Goal: Check status: Check status

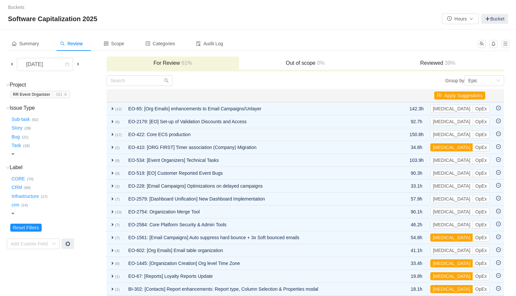
scroll to position [225, 0]
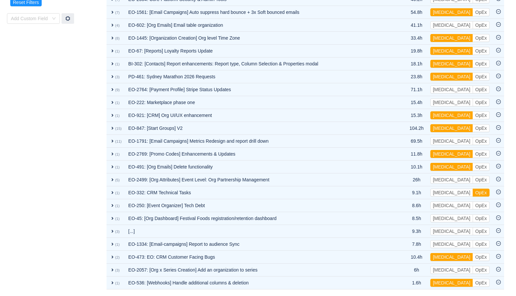
click at [41, 165] on td "Project (1) hide RR Event Organizer … 161 RR Event Organizer … (161) expand Iss…" at bounding box center [56, 70] width 99 height 440
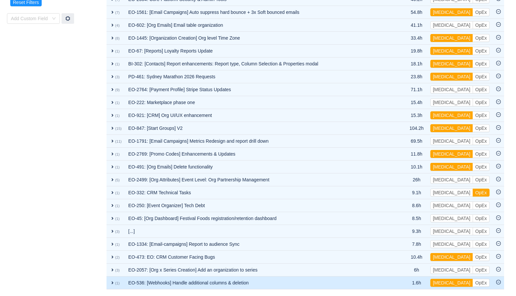
click at [262, 284] on td "EO-536: [Webhooks] Handle additional columns & deletion" at bounding box center [261, 283] width 272 height 13
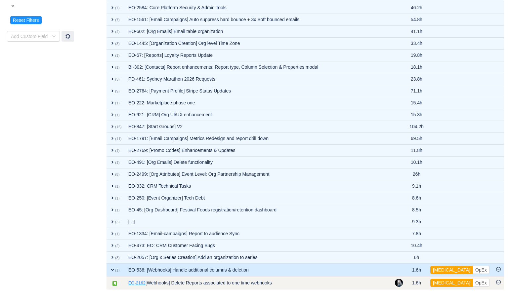
click at [134, 283] on link "EO-2162" at bounding box center [136, 283] width 17 height 7
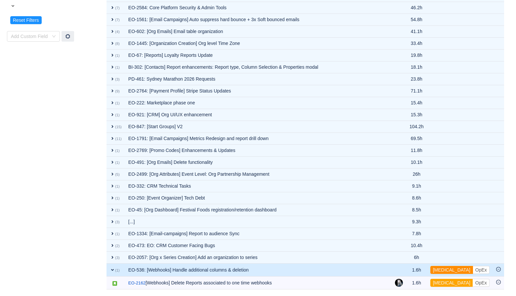
click at [449, 270] on button "[MEDICAL_DATA]" at bounding box center [451, 270] width 43 height 8
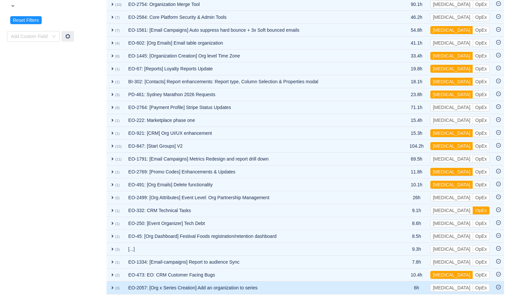
click at [267, 287] on td "EO-2057: [Org x Series Creation] Add an organization to series" at bounding box center [261, 288] width 272 height 13
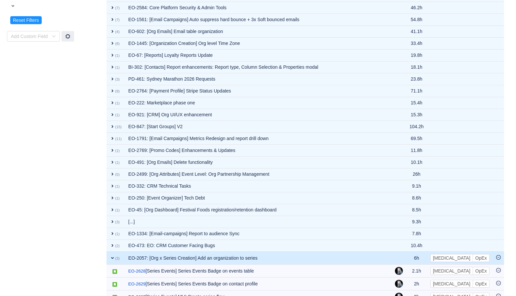
scroll to position [221, 0]
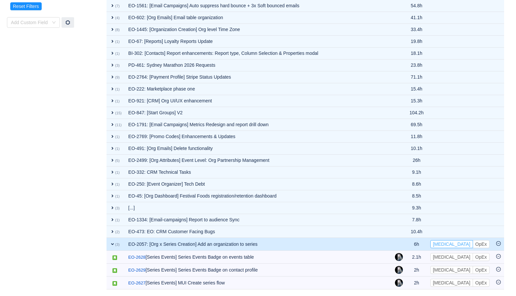
click at [443, 242] on button "[MEDICAL_DATA]" at bounding box center [451, 244] width 43 height 8
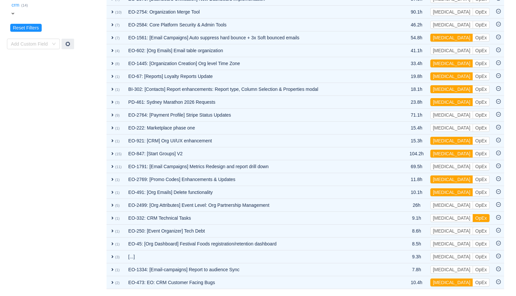
scroll to position [200, 0]
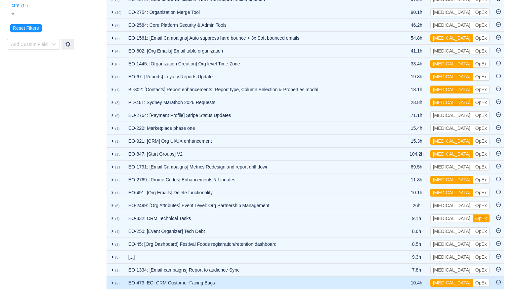
click at [232, 279] on td "EO-473: EO: CRM Customer Facing Bugs" at bounding box center [261, 283] width 272 height 13
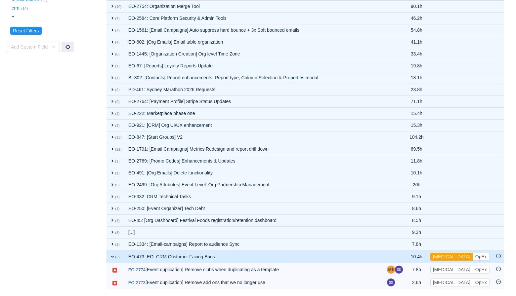
scroll to position [197, 0]
click at [445, 258] on button "[MEDICAL_DATA]" at bounding box center [451, 257] width 43 height 8
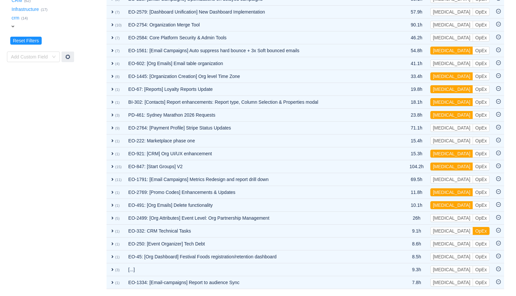
scroll to position [187, 0]
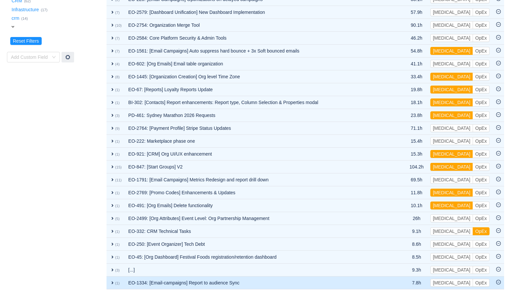
click at [358, 283] on td "EO-1334: [Email-campaigns] Report to audience Sync" at bounding box center [261, 283] width 272 height 13
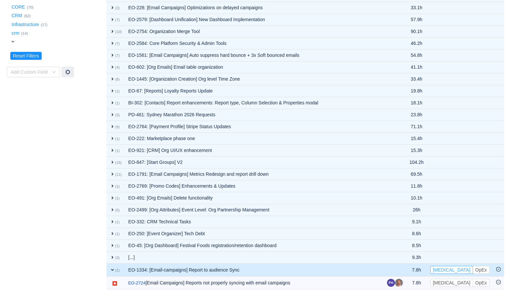
click at [445, 270] on button "[MEDICAL_DATA]" at bounding box center [451, 270] width 43 height 8
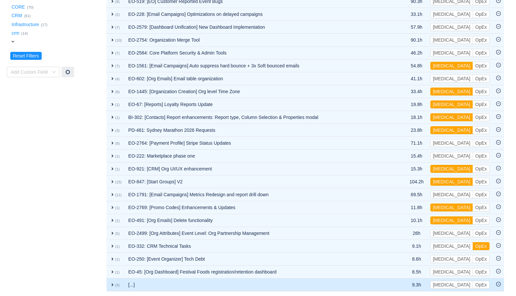
click at [278, 289] on td "[...]" at bounding box center [261, 285] width 272 height 13
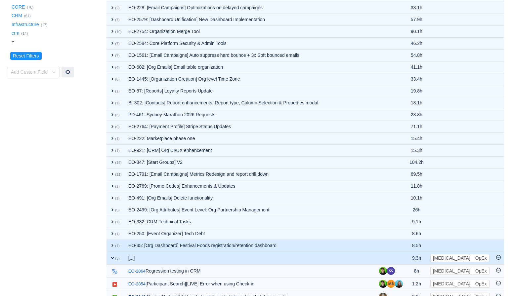
scroll to position [186, 0]
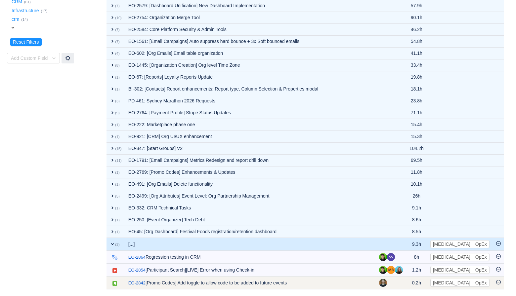
click at [140, 277] on td "/ EO-2842 [Promo Codes] Add toggle to allow code to be added to future events" at bounding box center [250, 283] width 251 height 13
click at [138, 283] on link "EO-2842" at bounding box center [136, 283] width 17 height 7
click at [442, 284] on button "[MEDICAL_DATA]" at bounding box center [451, 283] width 43 height 8
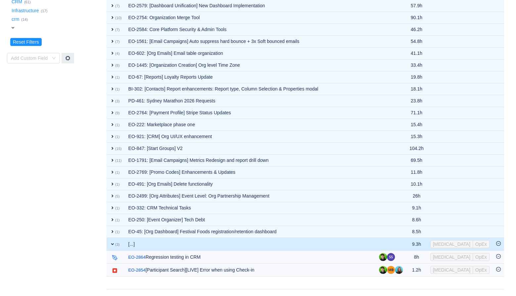
scroll to position [173, 0]
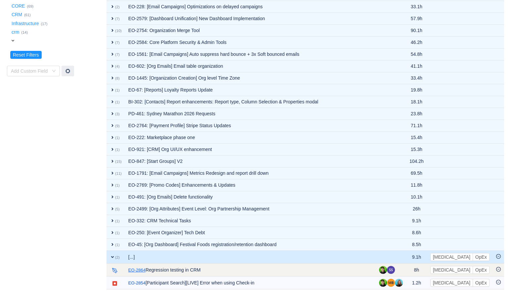
click at [143, 270] on link "EO-2864" at bounding box center [136, 270] width 17 height 7
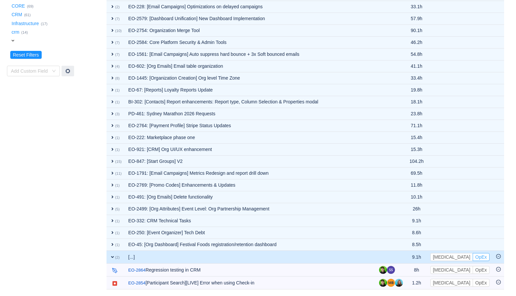
click at [472, 258] on button "OpEx" at bounding box center [480, 257] width 17 height 8
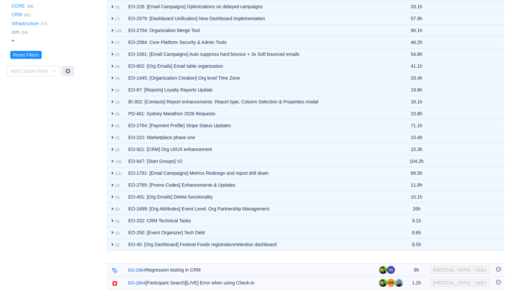
scroll to position [161, 0]
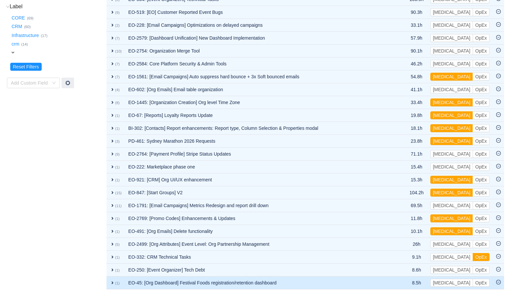
click at [113, 283] on span "expand" at bounding box center [112, 282] width 5 height 5
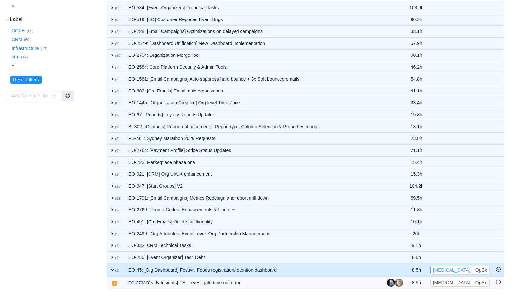
click at [448, 267] on button "[MEDICAL_DATA]" at bounding box center [451, 270] width 43 height 8
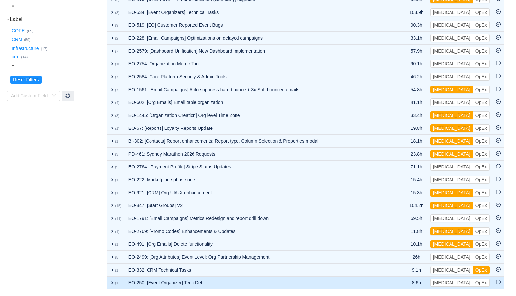
click at [114, 283] on span "expand" at bounding box center [112, 282] width 5 height 5
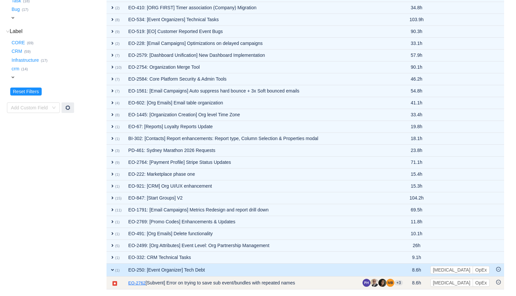
click at [139, 280] on link "EO-2762" at bounding box center [136, 283] width 17 height 7
click at [472, 284] on button "OpEx" at bounding box center [480, 283] width 17 height 8
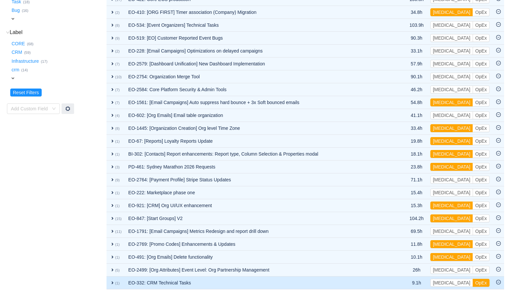
click at [214, 278] on td "EO-332: CRM Technical Tasks" at bounding box center [261, 283] width 272 height 13
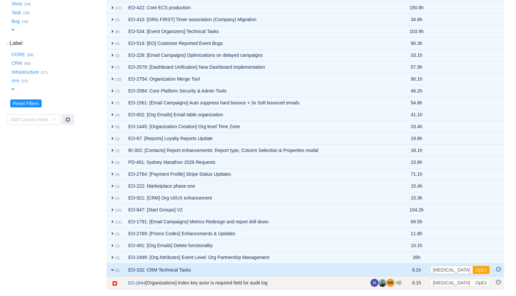
click at [460, 278] on td "[MEDICAL_DATA] OpEx Out of scope" at bounding box center [460, 283] width 66 height 13
click at [472, 280] on button "OpEx" at bounding box center [480, 283] width 17 height 8
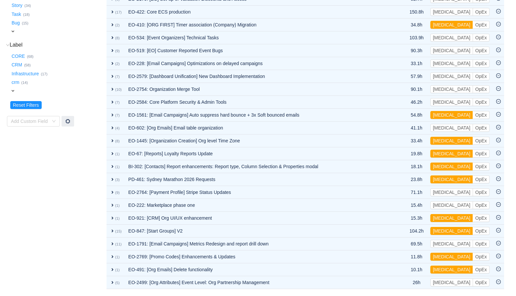
scroll to position [122, 0]
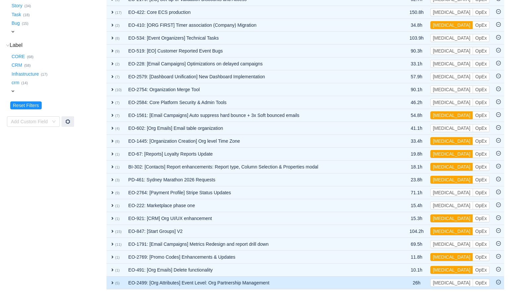
click at [215, 285] on td "EO-2499: [Org Attributes] Event Level: Org Partnership Management" at bounding box center [261, 283] width 272 height 13
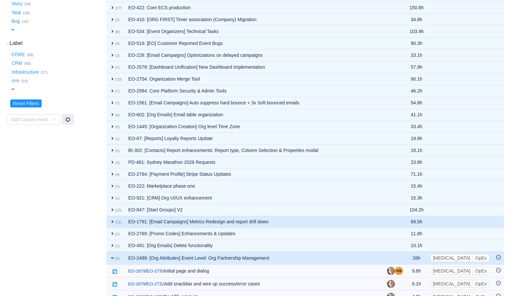
scroll to position [164, 0]
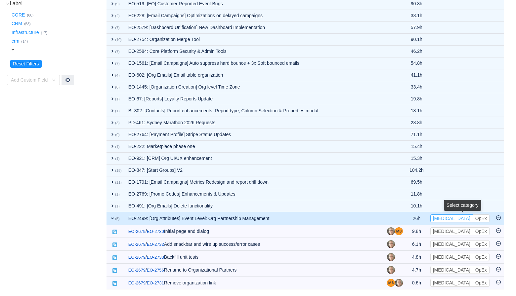
click at [446, 218] on button "[MEDICAL_DATA]" at bounding box center [451, 219] width 43 height 8
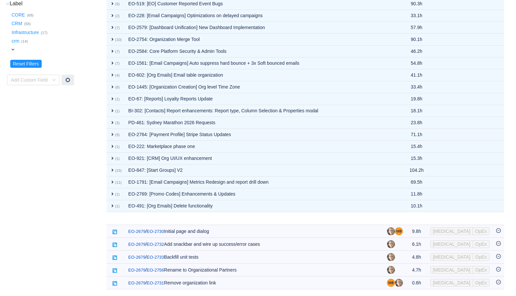
scroll to position [109, 0]
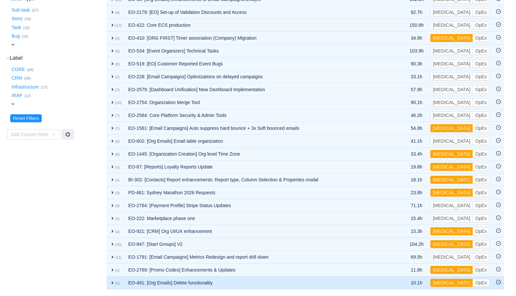
click at [223, 282] on td "EO-491: [Org Emails] Delete functionality" at bounding box center [261, 283] width 272 height 13
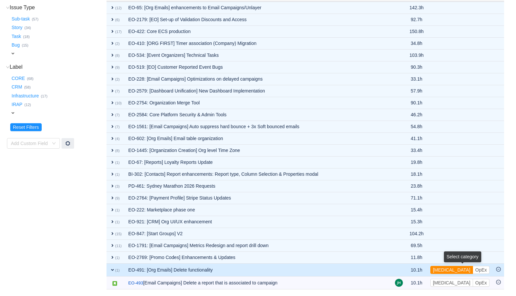
click at [449, 268] on button "[MEDICAL_DATA]" at bounding box center [451, 270] width 43 height 8
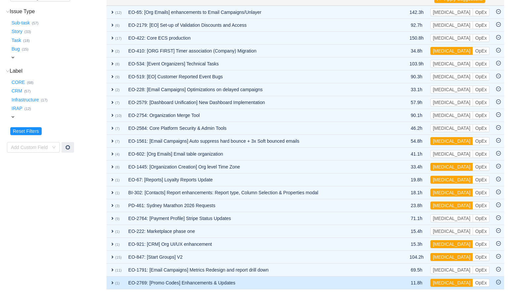
click at [331, 284] on td "EO-2769: [Promo Codes] Enhancements & Updates" at bounding box center [261, 283] width 272 height 13
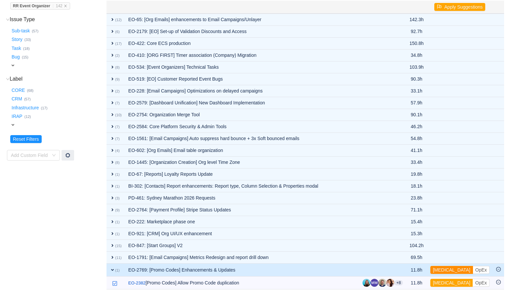
click at [448, 270] on button "[MEDICAL_DATA]" at bounding box center [451, 270] width 43 height 8
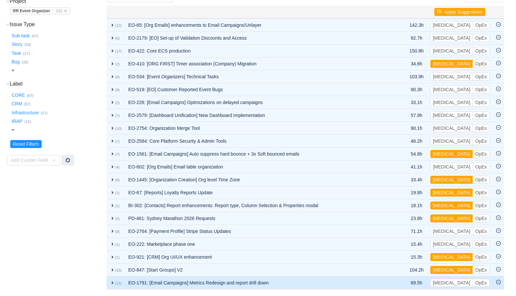
click at [285, 285] on td "EO-1791: [Email Campaigns] Metrics Redesign and report drill down" at bounding box center [261, 283] width 272 height 13
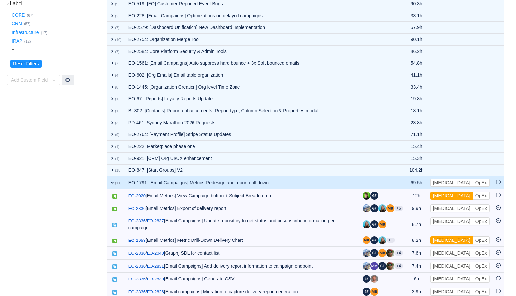
scroll to position [212, 0]
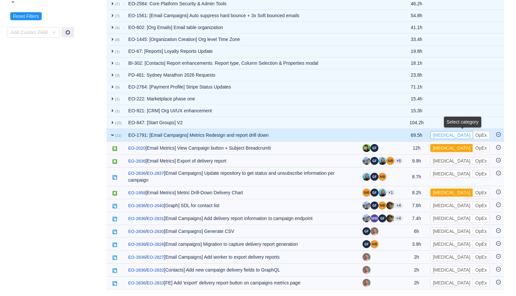
click at [441, 134] on button "[MEDICAL_DATA]" at bounding box center [451, 135] width 43 height 8
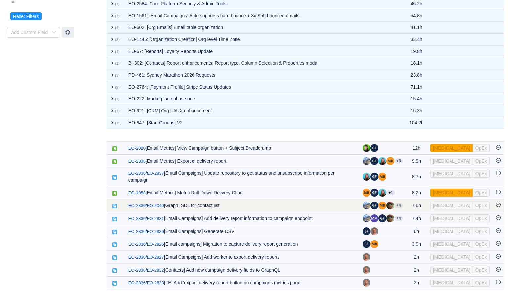
scroll to position [71, 0]
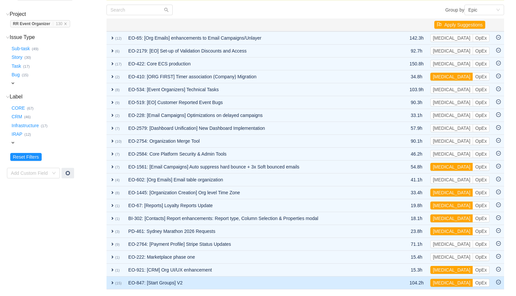
click at [225, 288] on td "EO-847: [Start Groups] V2" at bounding box center [261, 283] width 272 height 13
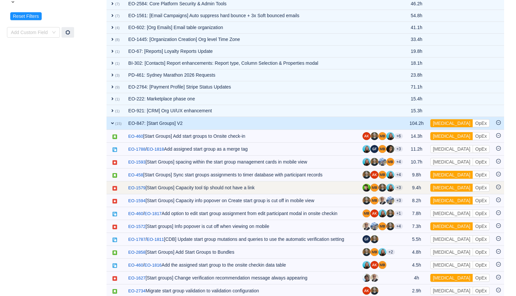
scroll to position [251, 0]
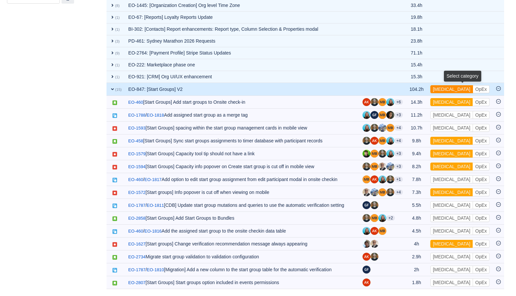
click at [444, 85] on button "[MEDICAL_DATA]" at bounding box center [451, 89] width 43 height 8
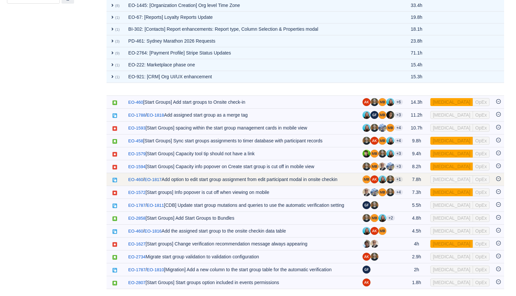
scroll to position [58, 0]
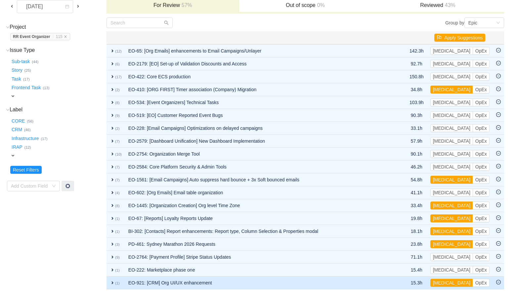
click at [286, 281] on td "EO-921: [CRM] Org UI/UX enhancement" at bounding box center [261, 283] width 272 height 13
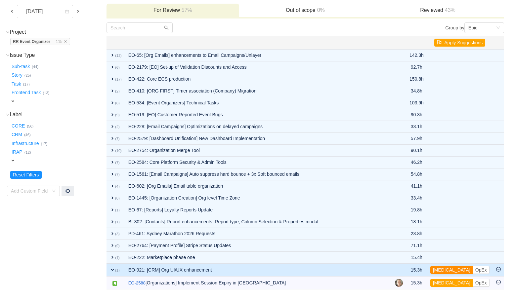
click at [449, 271] on button "[MEDICAL_DATA]" at bounding box center [451, 270] width 43 height 8
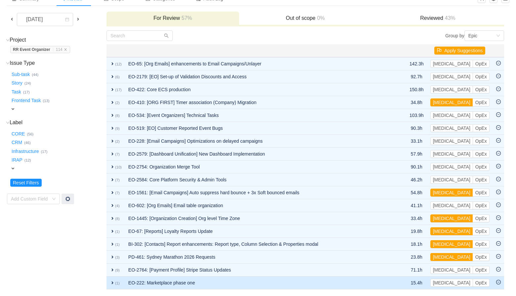
click at [291, 280] on td "EO-222: Marketplace phase one" at bounding box center [261, 283] width 272 height 13
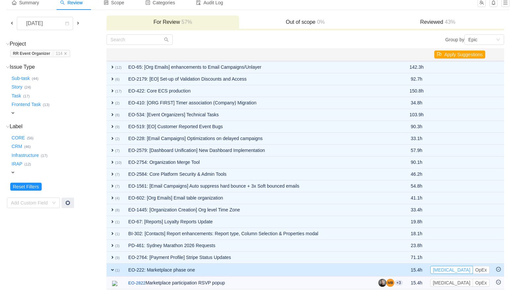
click at [443, 271] on button "[MEDICAL_DATA]" at bounding box center [451, 270] width 43 height 8
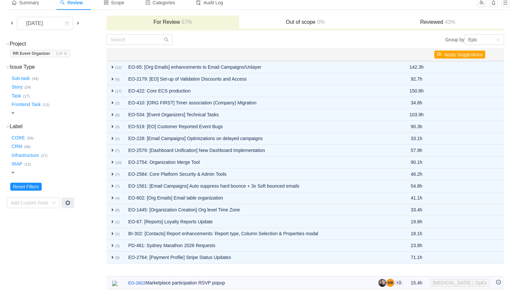
scroll to position [32, 0]
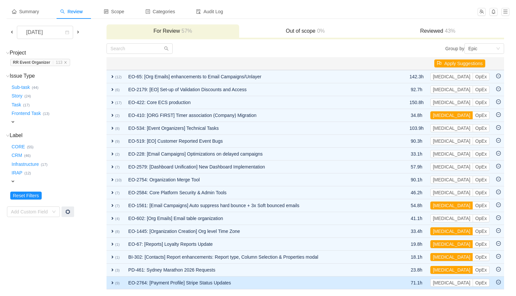
click at [246, 282] on td "EO-2764: [Payment Profile] Stripe Status Updates" at bounding box center [261, 283] width 272 height 13
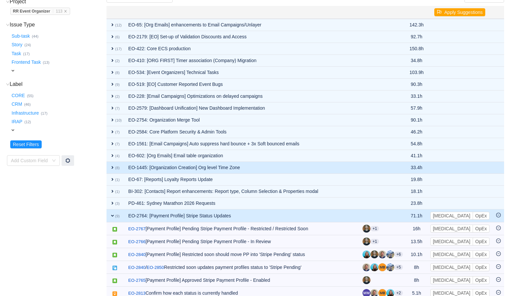
scroll to position [132, 0]
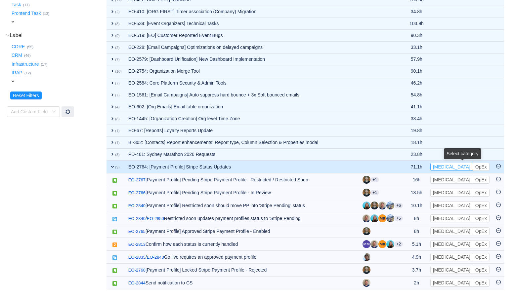
click at [447, 166] on button "[MEDICAL_DATA]" at bounding box center [451, 167] width 43 height 8
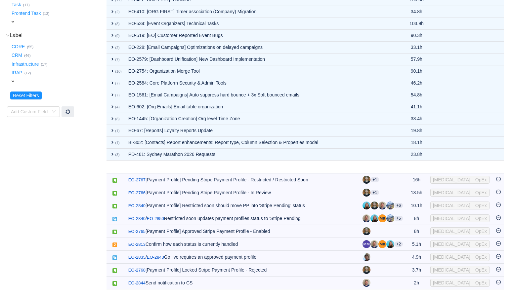
scroll to position [19, 0]
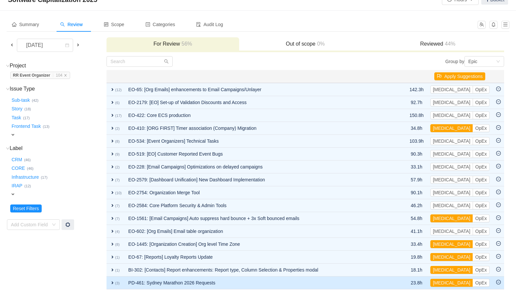
click at [261, 281] on td "PD-461: Sydney Marathon 2026 Requests" at bounding box center [261, 283] width 272 height 13
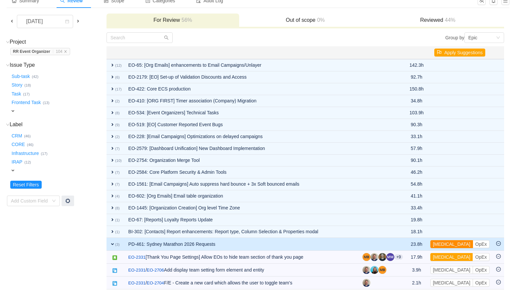
click at [452, 244] on button "[MEDICAL_DATA]" at bounding box center [451, 244] width 43 height 8
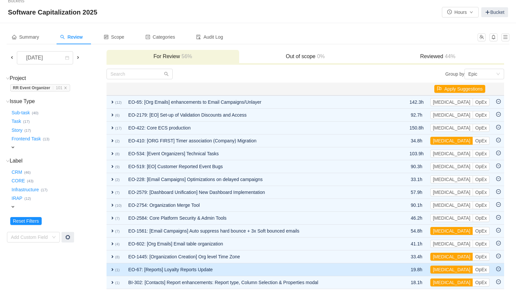
scroll to position [6, 0]
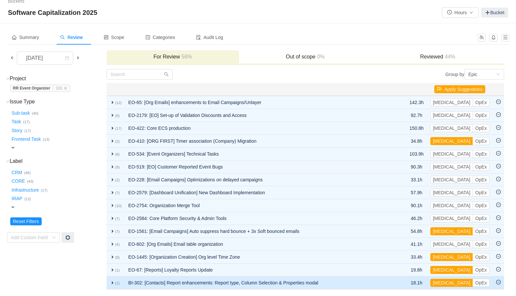
click at [296, 278] on td "BI-302: [Contacts] Report enhancements: Report type, Column Selection & Propert…" at bounding box center [261, 283] width 272 height 13
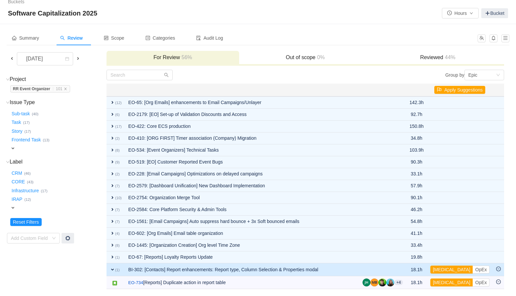
scroll to position [5, 0]
click at [448, 269] on button "[MEDICAL_DATA]" at bounding box center [451, 270] width 43 height 8
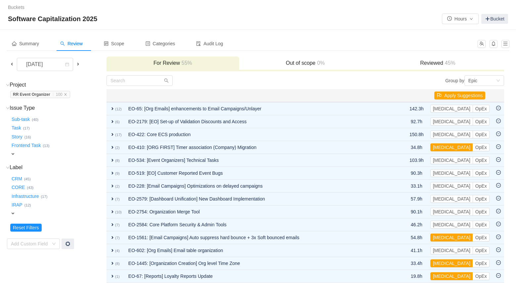
scroll to position [0, 0]
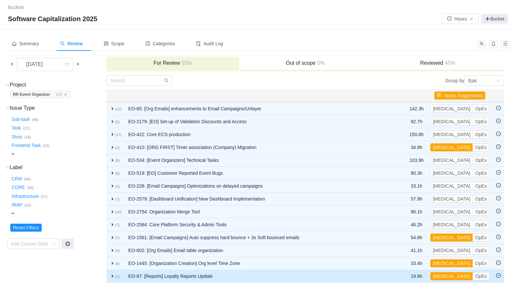
click at [293, 278] on td "EO-67: [Reports] Loyalty Reports Update" at bounding box center [260, 276] width 271 height 13
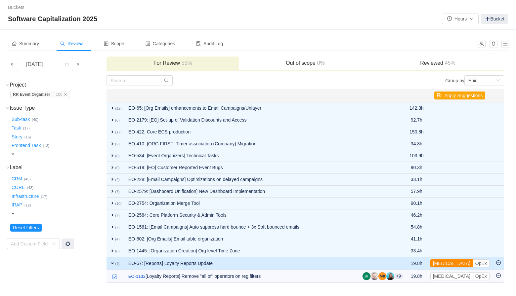
click at [442, 263] on button "[MEDICAL_DATA]" at bounding box center [451, 263] width 43 height 8
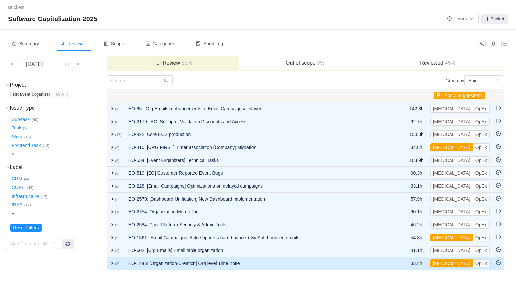
click at [315, 263] on td "EO-1445: [Organization Creation] Org level Time Zone" at bounding box center [260, 263] width 271 height 13
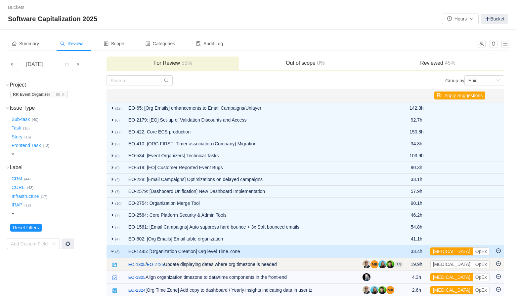
scroll to position [72, 0]
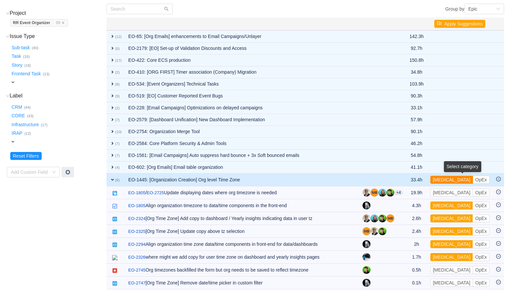
click at [445, 181] on button "[MEDICAL_DATA]" at bounding box center [451, 180] width 43 height 8
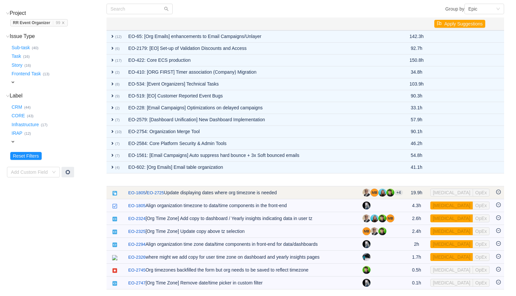
scroll to position [0, 0]
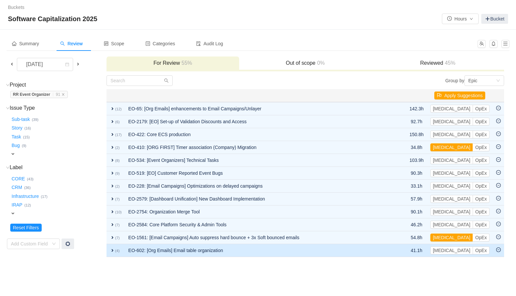
click at [285, 253] on td "EO-602: [Org Emails] Email table organization" at bounding box center [260, 250] width 271 height 13
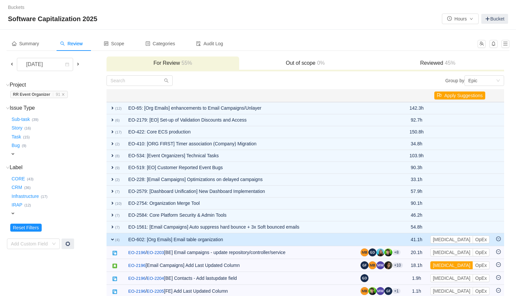
scroll to position [8, 0]
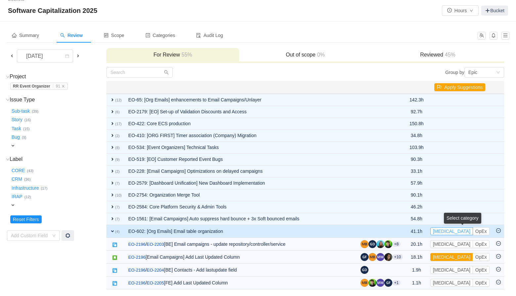
click at [447, 228] on button "[MEDICAL_DATA]" at bounding box center [451, 231] width 43 height 8
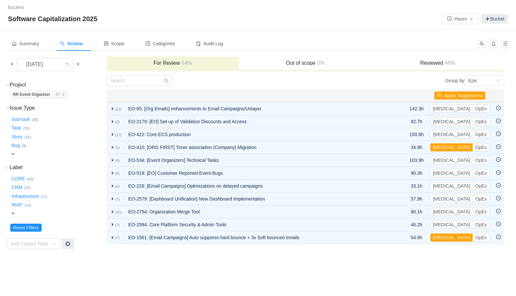
scroll to position [0, 0]
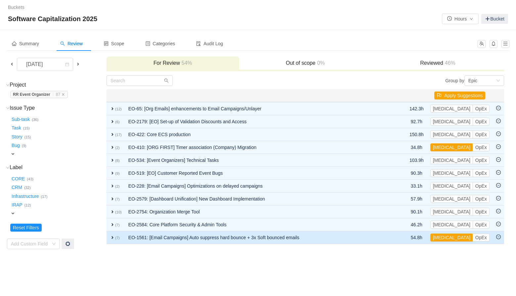
click at [336, 236] on td "EO-1561: [Email Campaigns] Auto suppress hard bounce + 3x Soft bounced emails" at bounding box center [260, 237] width 271 height 13
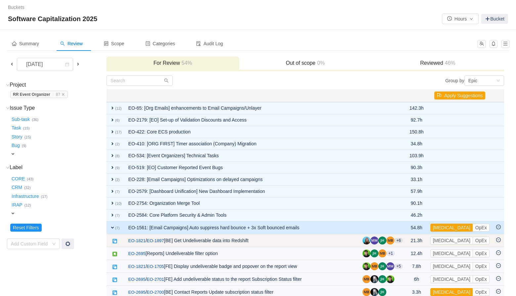
scroll to position [35, 0]
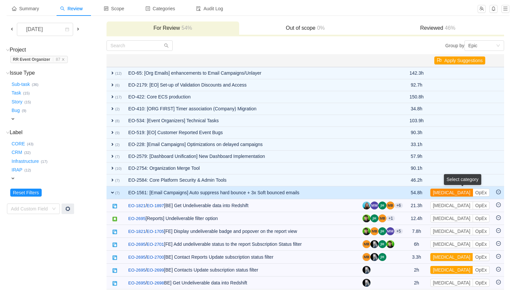
click at [448, 192] on button "[MEDICAL_DATA]" at bounding box center [451, 193] width 43 height 8
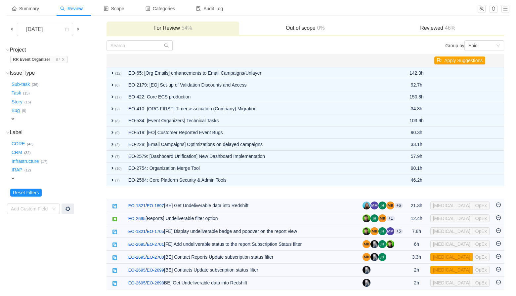
scroll to position [0, 0]
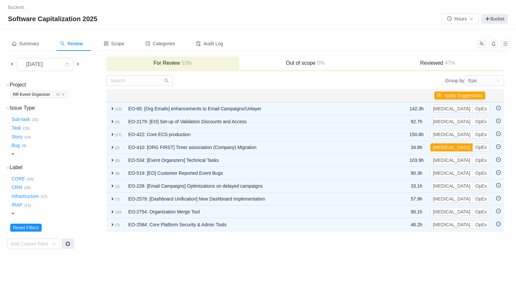
click at [308, 233] on td "Group by Epic You will see tickets here after they were marked as out of scope …" at bounding box center [305, 162] width 398 height 175
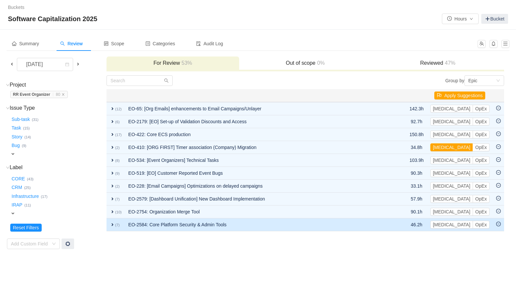
click at [306, 224] on td "EO-2584: Core Platform Security & Admin Tools" at bounding box center [259, 224] width 269 height 13
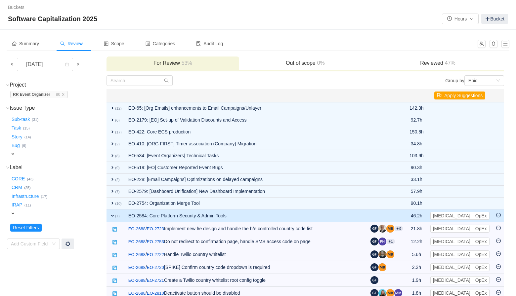
scroll to position [23, 0]
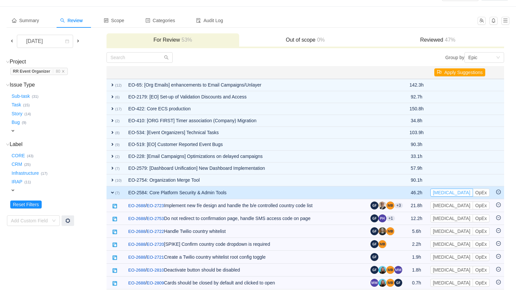
click at [448, 193] on button "[MEDICAL_DATA]" at bounding box center [451, 193] width 43 height 8
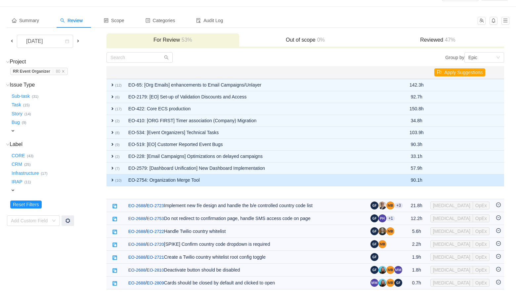
scroll to position [0, 0]
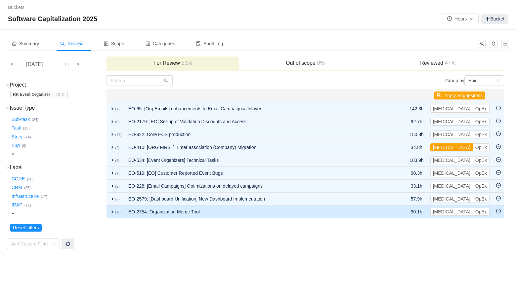
click at [298, 212] on td "EO-2754: Organization Merge Tool" at bounding box center [259, 212] width 269 height 13
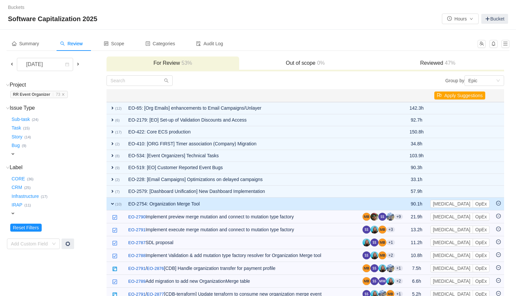
scroll to position [50, 0]
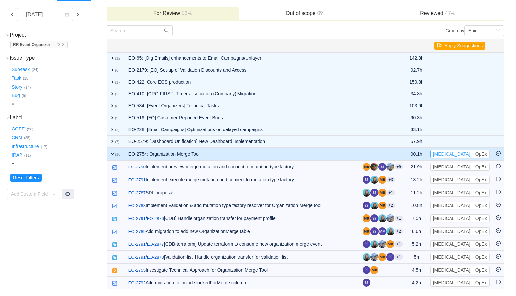
click at [443, 156] on button "[MEDICAL_DATA]" at bounding box center [451, 154] width 43 height 8
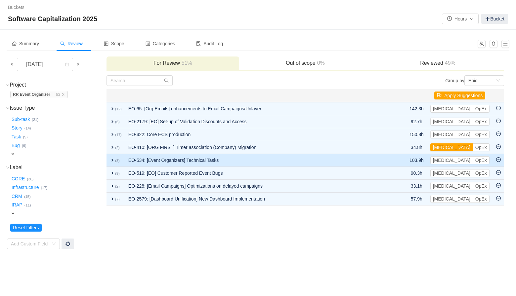
scroll to position [0, 0]
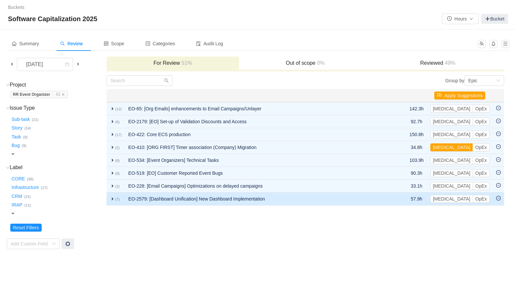
click at [336, 198] on td "EO-2579: [Dashboard Unification] New Dashboard Implementation" at bounding box center [259, 199] width 269 height 13
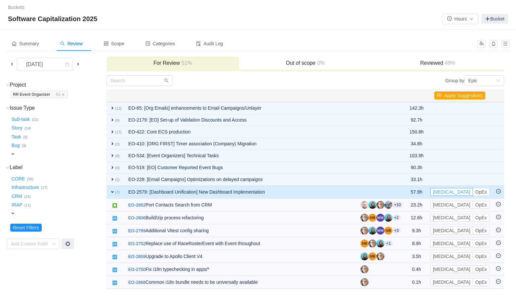
click at [442, 193] on button "[MEDICAL_DATA]" at bounding box center [451, 192] width 43 height 8
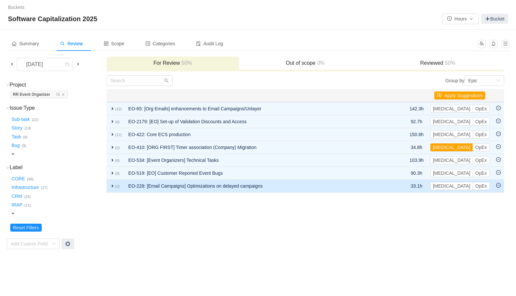
click at [291, 191] on td "EO-228: [Email Campaigns] Optimizations on delayed campaigns" at bounding box center [259, 186] width 268 height 13
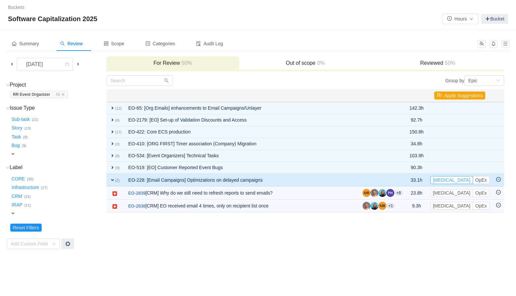
click at [445, 182] on button "[MEDICAL_DATA]" at bounding box center [451, 180] width 43 height 8
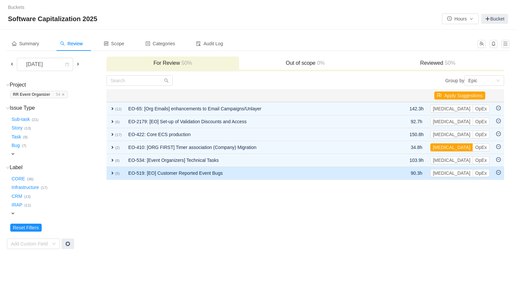
click at [286, 172] on td "EO-519: [EO] Customer Reported Event Bugs" at bounding box center [259, 173] width 268 height 13
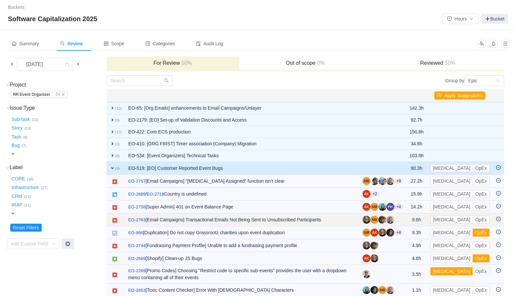
scroll to position [7, 0]
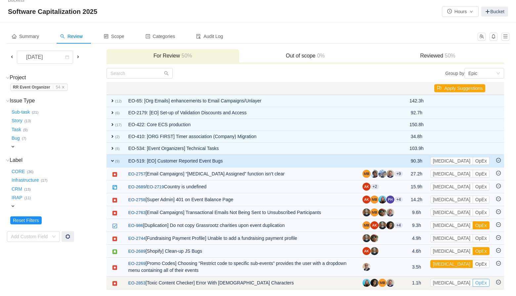
click at [472, 282] on button "OpEx" at bounding box center [480, 283] width 17 height 8
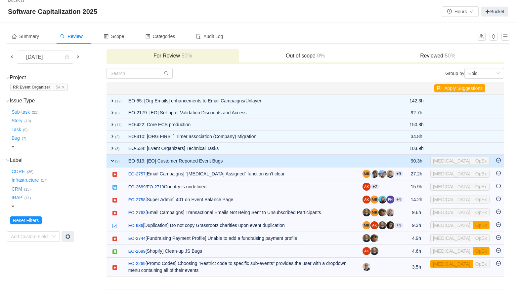
scroll to position [0, 0]
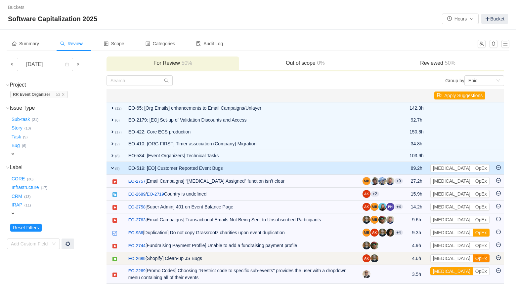
click at [472, 258] on button "OpEx" at bounding box center [480, 259] width 17 height 8
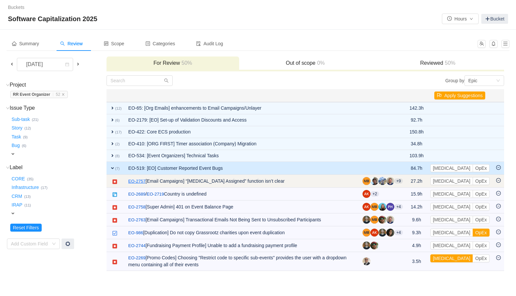
click at [140, 179] on link "EO-2757" at bounding box center [136, 181] width 17 height 7
click at [472, 181] on button "OpEx" at bounding box center [480, 181] width 17 height 8
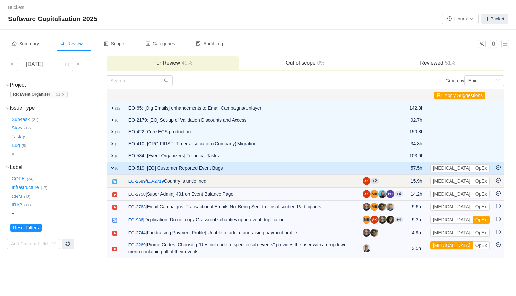
click at [153, 180] on link "EO-2719" at bounding box center [155, 181] width 17 height 7
click at [472, 183] on button "OpEx" at bounding box center [480, 181] width 17 height 8
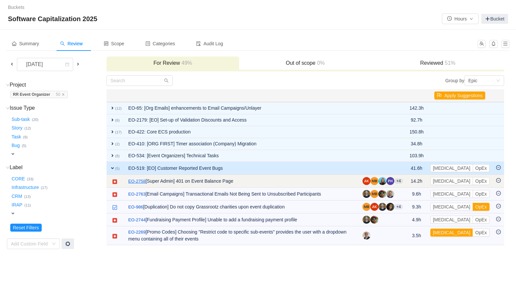
click at [138, 180] on link "EO-2758" at bounding box center [136, 181] width 17 height 7
click at [472, 180] on button "OpEx" at bounding box center [480, 181] width 17 height 8
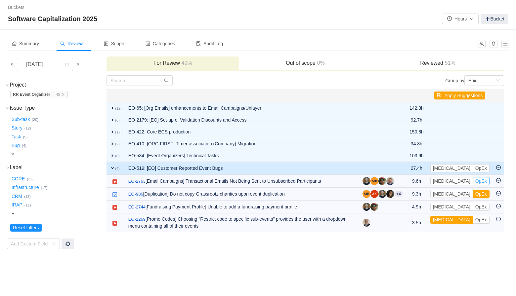
click at [472, 180] on button "OpEx" at bounding box center [480, 181] width 17 height 8
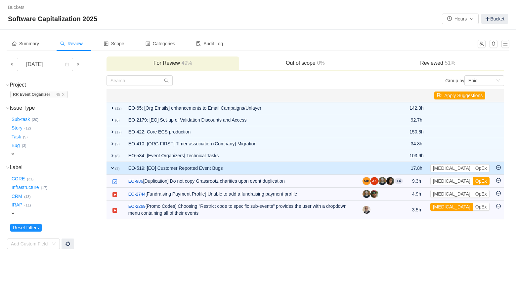
click at [472, 180] on button "OpEx" at bounding box center [480, 181] width 17 height 8
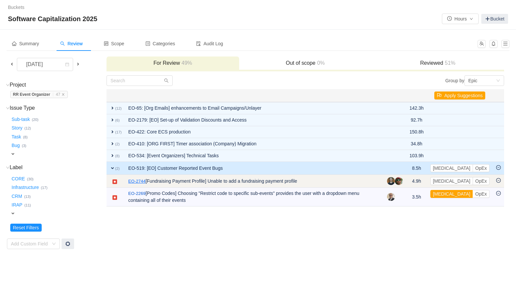
click at [132, 180] on link "EO-2744" at bounding box center [136, 181] width 17 height 7
click at [472, 180] on button "OpEx" at bounding box center [480, 181] width 17 height 8
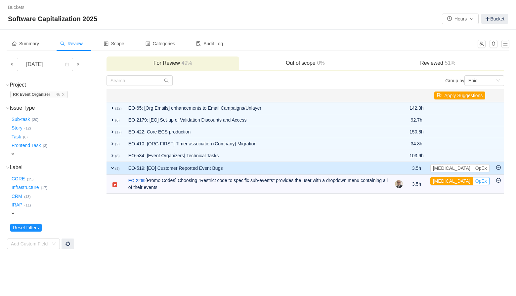
click at [472, 180] on button "OpEx" at bounding box center [480, 181] width 17 height 8
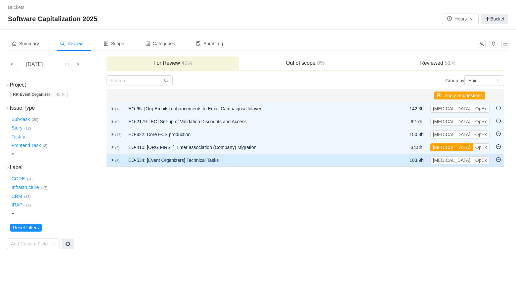
click at [109, 160] on td "expand (8)" at bounding box center [115, 160] width 19 height 13
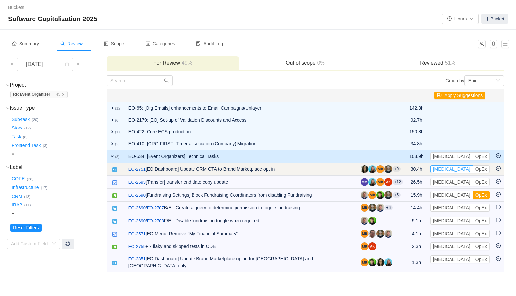
click at [446, 171] on button "[MEDICAL_DATA]" at bounding box center [451, 169] width 43 height 8
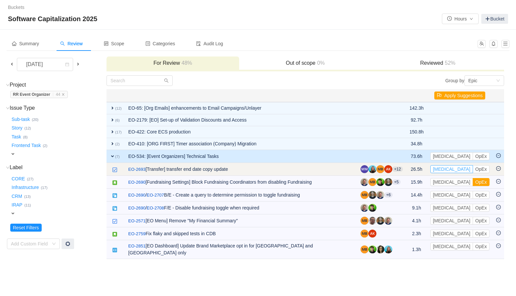
click at [444, 170] on button "[MEDICAL_DATA]" at bounding box center [451, 169] width 43 height 8
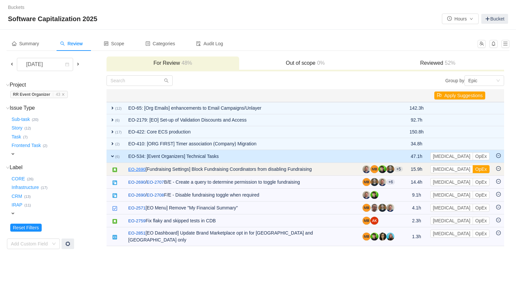
click at [136, 170] on link "EO-2690" at bounding box center [136, 169] width 17 height 7
click at [472, 170] on button "OpEx" at bounding box center [480, 169] width 17 height 8
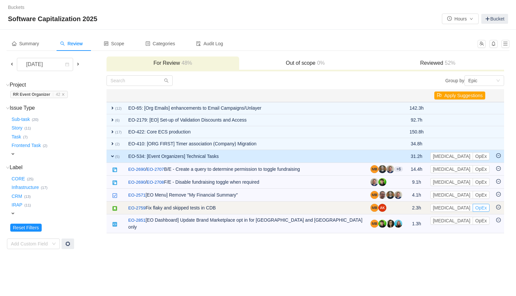
click at [472, 209] on button "OpEx" at bounding box center [480, 208] width 17 height 8
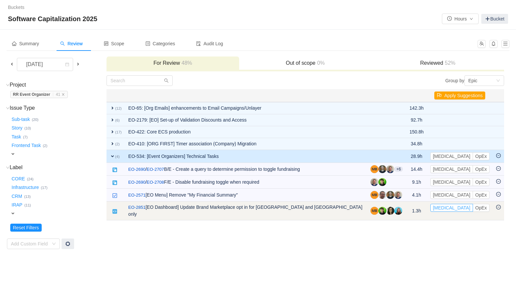
click at [441, 205] on button "[MEDICAL_DATA]" at bounding box center [451, 208] width 43 height 8
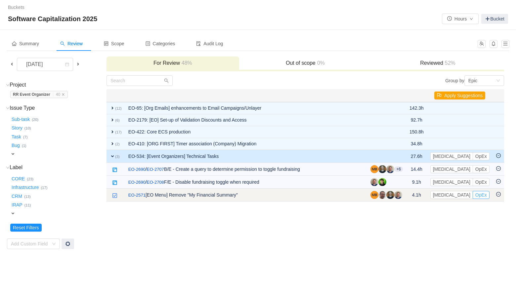
click at [472, 196] on button "OpEx" at bounding box center [480, 195] width 17 height 8
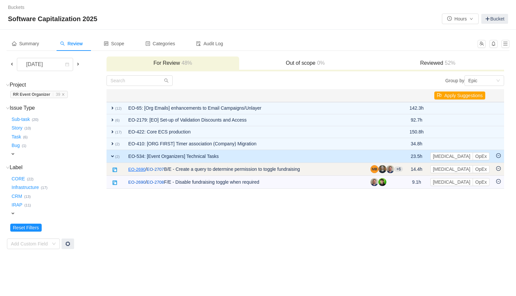
click at [141, 167] on link "EO-2690" at bounding box center [136, 169] width 17 height 7
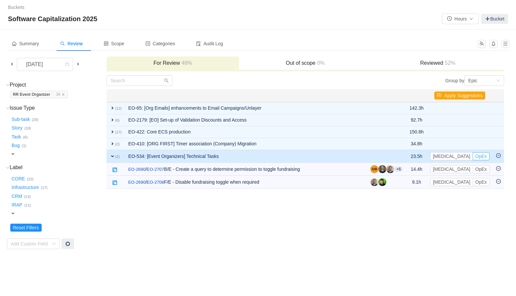
click at [472, 158] on button "OpEx" at bounding box center [480, 156] width 17 height 8
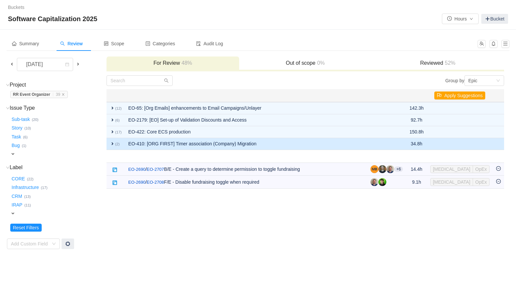
click at [295, 139] on td "EO-410: [ORG FIRST] Timer association (Company) Migration" at bounding box center [246, 144] width 242 height 12
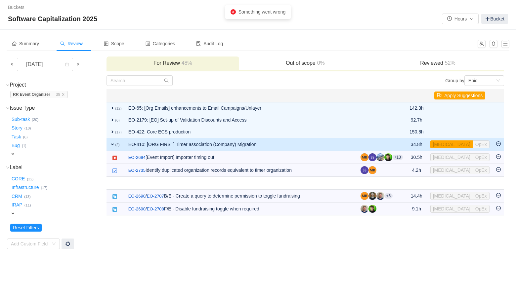
click at [437, 250] on div "Summary Review Scope Categories Audit Log [DATE] For Review 48% Out of scope 0%…" at bounding box center [258, 143] width 516 height 226
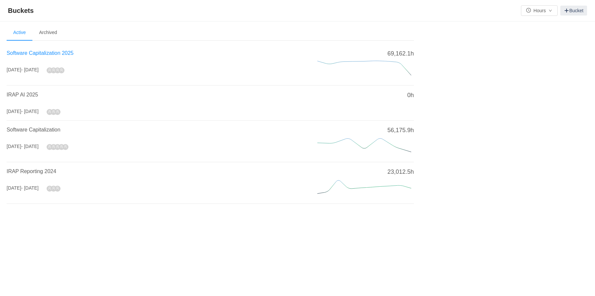
click at [54, 56] on span "Software Capitalization 2025" at bounding box center [40, 53] width 67 height 6
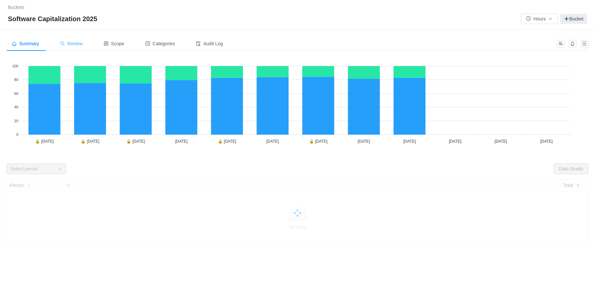
click at [79, 41] on span "Review" at bounding box center [71, 43] width 22 height 5
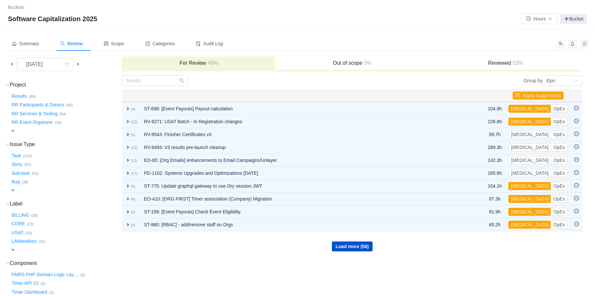
click at [13, 134] on div "expand" at bounding box center [54, 131] width 89 height 7
click at [35, 124] on button "RR Event Organizer …" at bounding box center [32, 122] width 45 height 11
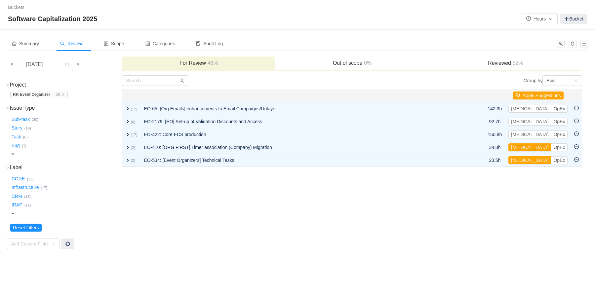
click at [390, 167] on td "Group by Epic You will see tickets here after they were marked as out of scope …" at bounding box center [352, 162] width 461 height 175
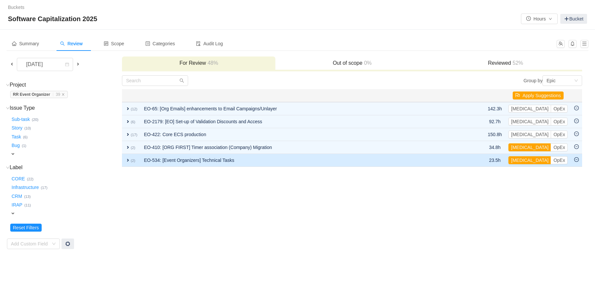
click at [125, 160] on td "expand (2)" at bounding box center [131, 160] width 19 height 13
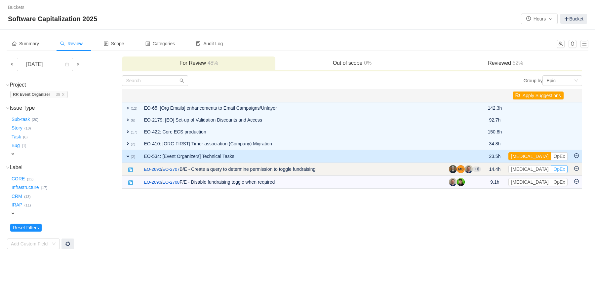
click at [551, 171] on button "OpEx" at bounding box center [559, 169] width 17 height 8
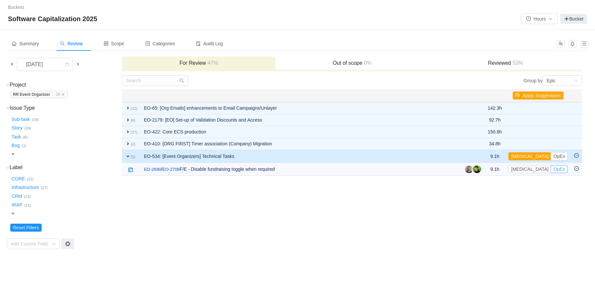
click at [551, 171] on button "OpEx" at bounding box center [559, 169] width 17 height 8
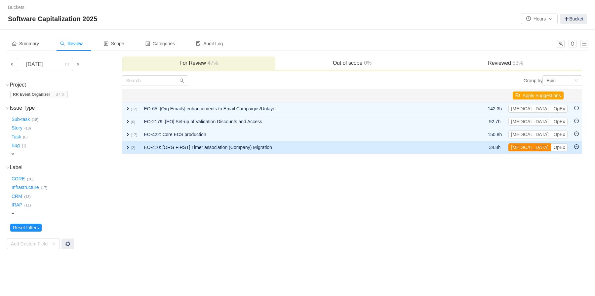
click at [523, 149] on button "[MEDICAL_DATA]" at bounding box center [529, 147] width 43 height 8
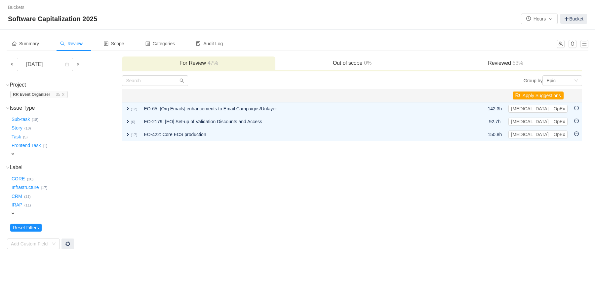
click at [122, 135] on td "Group by Epic You will see tickets here after they were marked as out of scope …" at bounding box center [352, 162] width 461 height 175
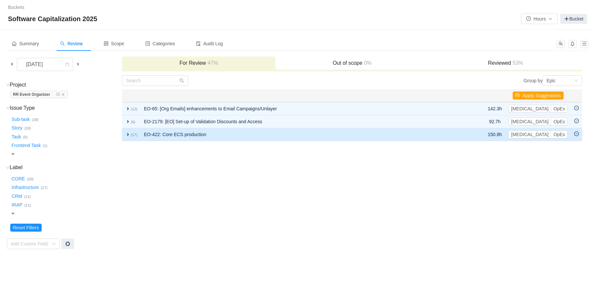
click at [126, 135] on span "expand" at bounding box center [127, 134] width 5 height 5
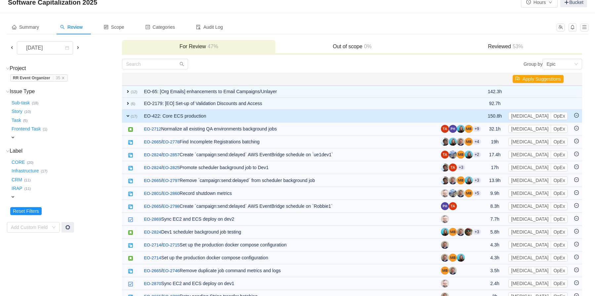
scroll to position [16, 0]
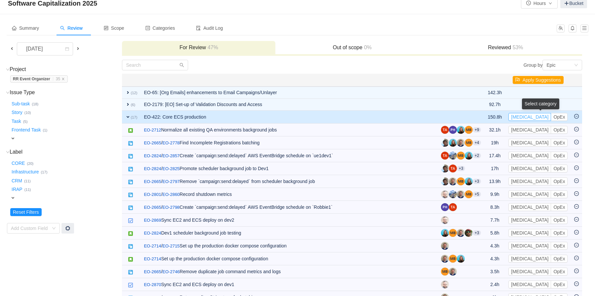
click at [523, 115] on button "[MEDICAL_DATA]" at bounding box center [529, 117] width 43 height 8
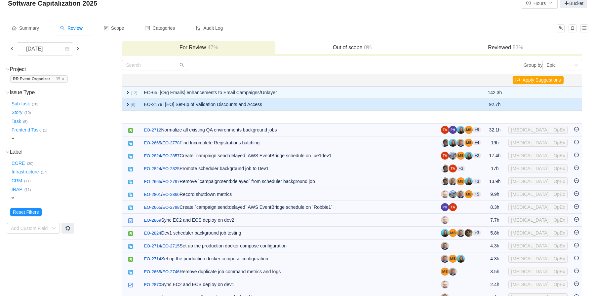
scroll to position [0, 0]
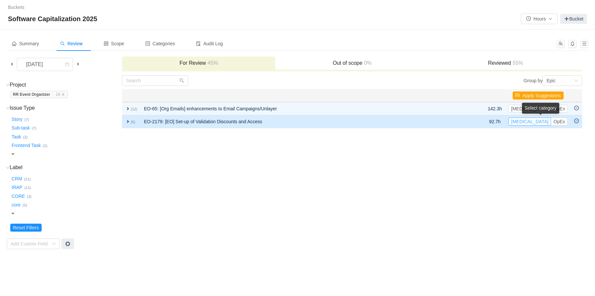
click at [524, 121] on button "[MEDICAL_DATA]" at bounding box center [529, 122] width 43 height 8
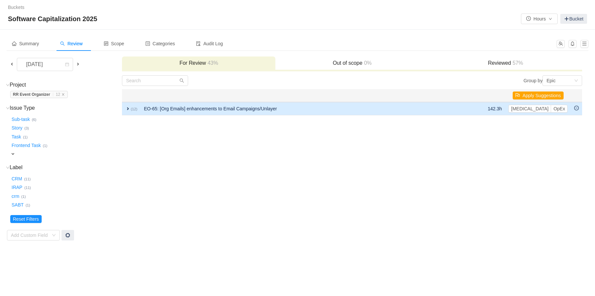
click at [127, 107] on span "expand" at bounding box center [127, 108] width 5 height 5
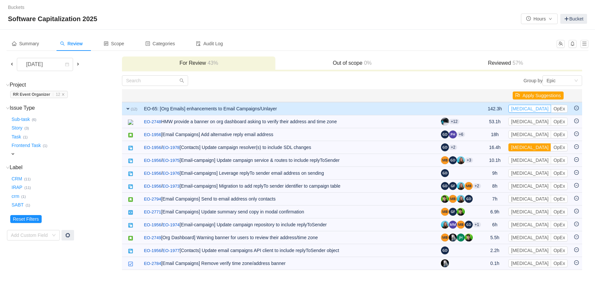
click at [521, 109] on button "[MEDICAL_DATA]" at bounding box center [529, 109] width 43 height 8
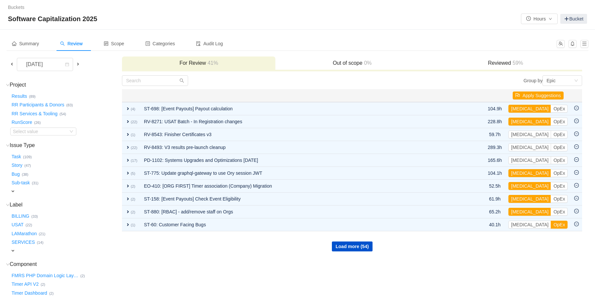
click at [298, 280] on td "Group by Epic You will see tickets here after they were marked as out of scope …" at bounding box center [352, 227] width 461 height 304
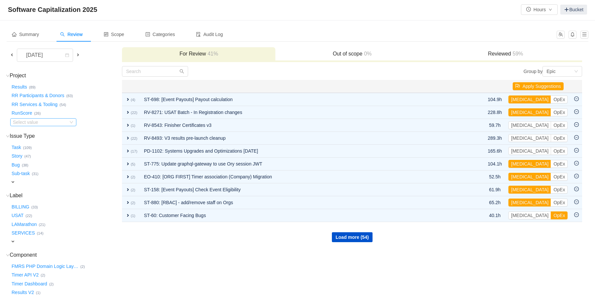
click at [40, 122] on div "Select value" at bounding box center [39, 122] width 52 height 7
click at [40, 122] on input at bounding box center [40, 122] width 55 height 7
click at [522, 56] on span "59%" at bounding box center [517, 54] width 12 height 6
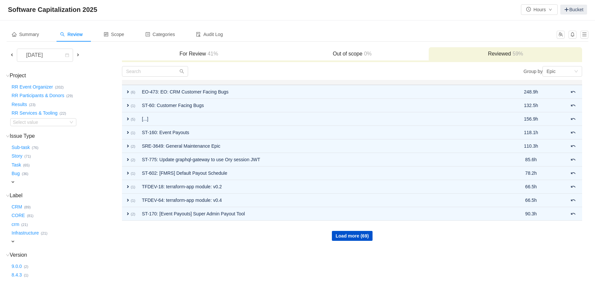
click at [197, 48] on div "For Review 41%" at bounding box center [198, 54] width 153 height 14
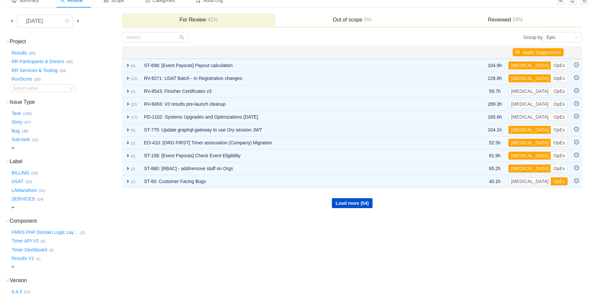
scroll to position [0, 0]
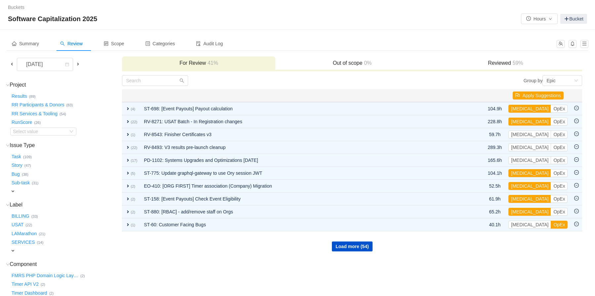
click at [14, 65] on span at bounding box center [11, 63] width 5 height 5
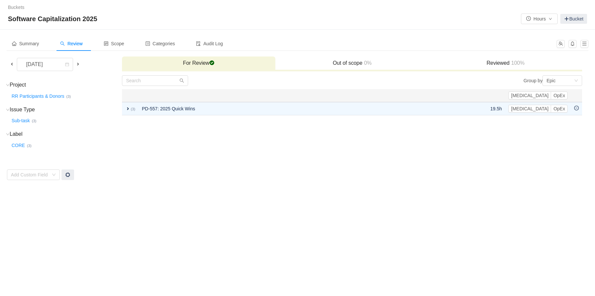
click at [79, 65] on span at bounding box center [77, 63] width 5 height 5
